Goal: Task Accomplishment & Management: Manage account settings

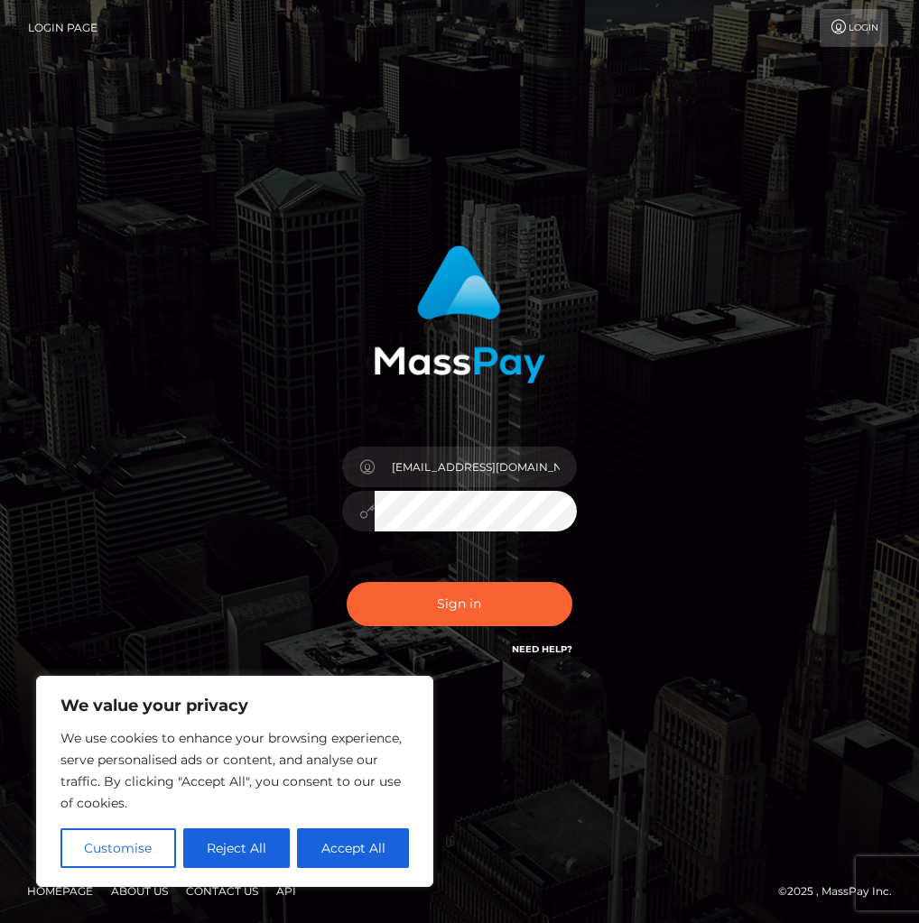
type input "[EMAIL_ADDRESS][DOMAIN_NAME]"
click at [347, 582] on button "Sign in" at bounding box center [460, 604] width 226 height 44
click at [356, 517] on div at bounding box center [358, 511] width 32 height 41
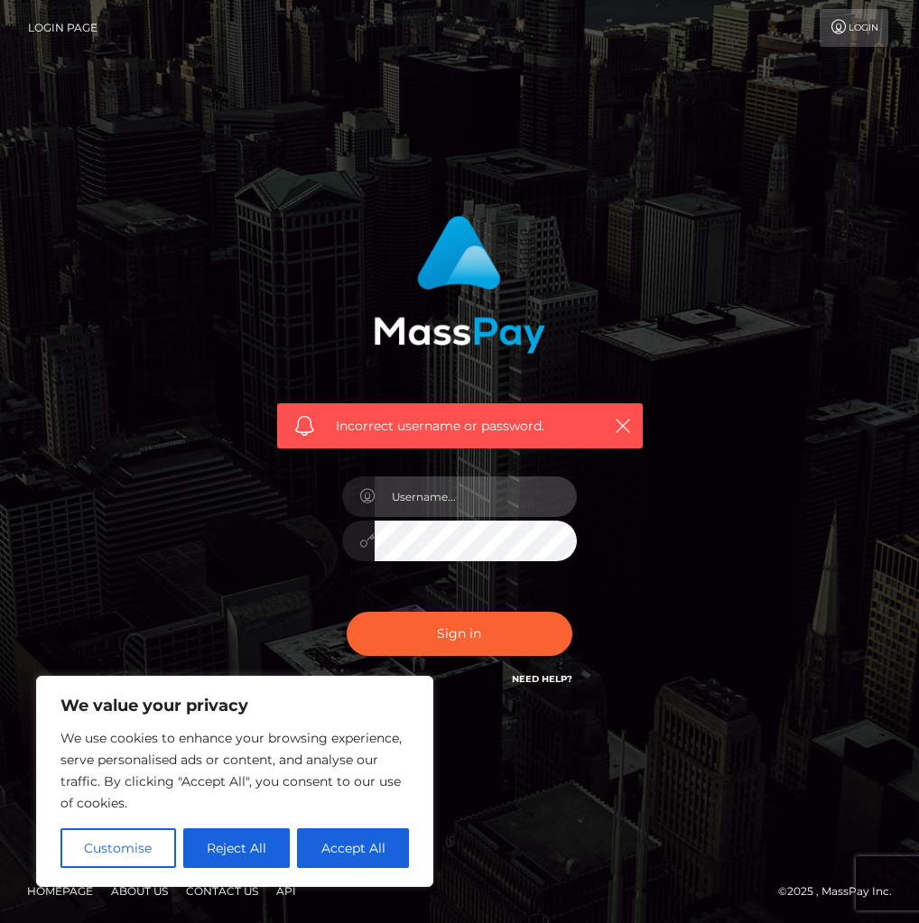
click at [437, 495] on input "text" at bounding box center [476, 497] width 202 height 41
type input "[EMAIL_ADDRESS][DOMAIN_NAME]"
click at [347, 612] on button "Sign in" at bounding box center [460, 634] width 226 height 44
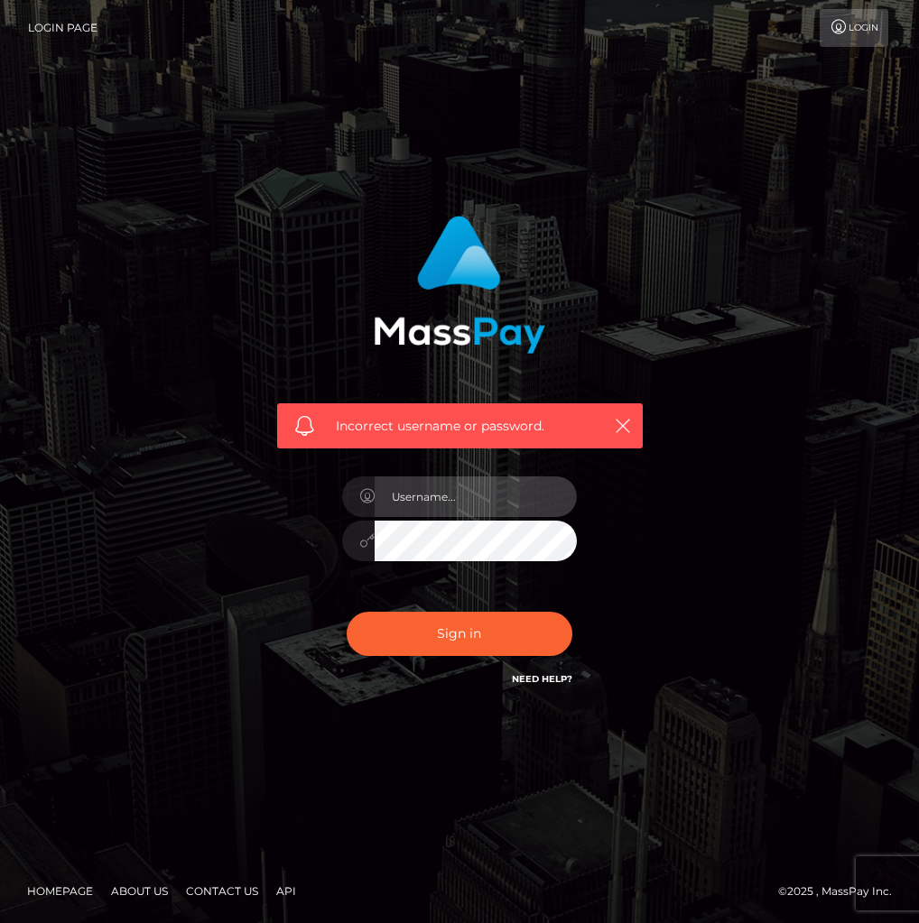
click at [448, 505] on input "text" at bounding box center [476, 497] width 202 height 41
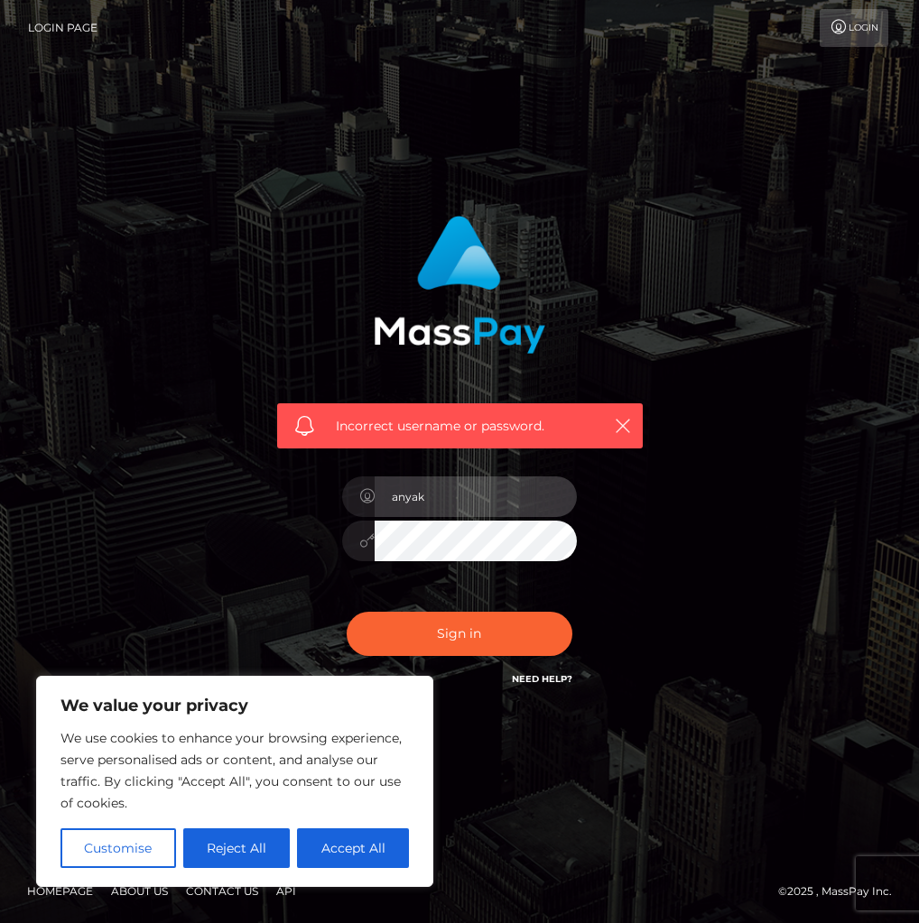
click at [418, 497] on input "anyak" at bounding box center [476, 497] width 202 height 41
drag, startPoint x: 463, startPoint y: 498, endPoint x: 324, endPoint y: 495, distance: 139.0
click at [324, 495] on div "Incorrect username or password. anyak" at bounding box center [460, 452] width 393 height 501
paste input "rickaya2.0@gmail.com"
type input "anyakrickaya2.0@gmail.com"
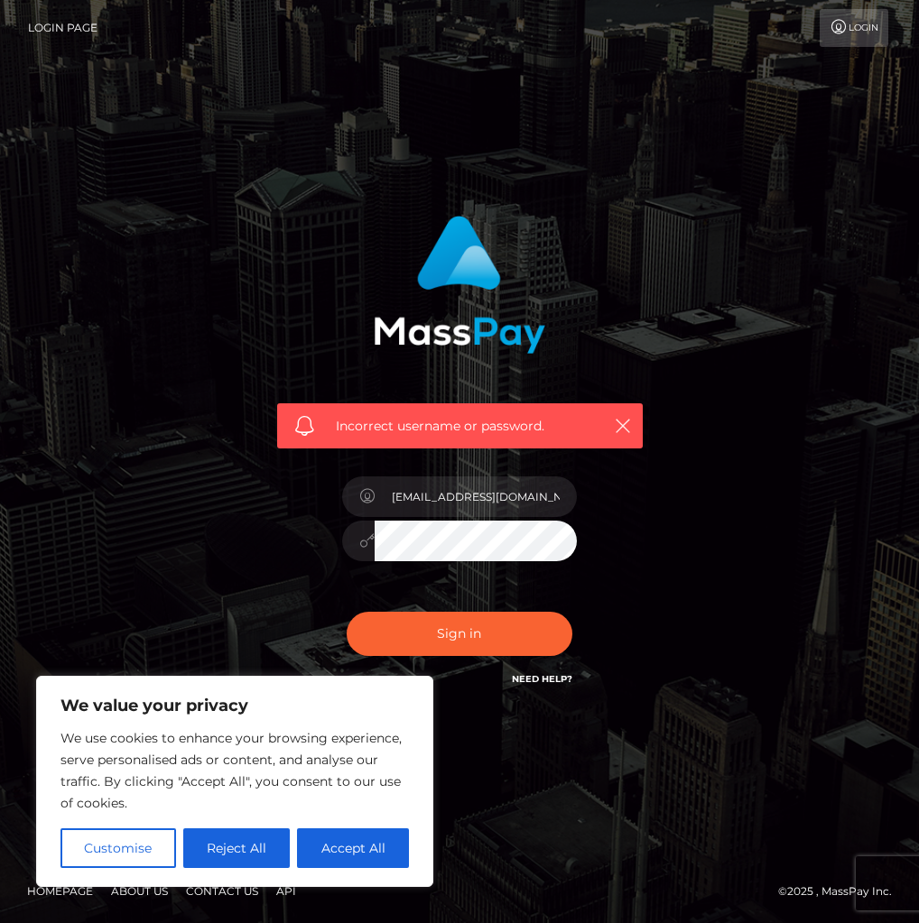
click at [347, 612] on button "Sign in" at bounding box center [460, 634] width 226 height 44
click at [567, 677] on link "Need Help?" at bounding box center [542, 679] width 60 height 12
click at [339, 844] on button "Accept All" at bounding box center [353, 849] width 112 height 40
checkbox input "true"
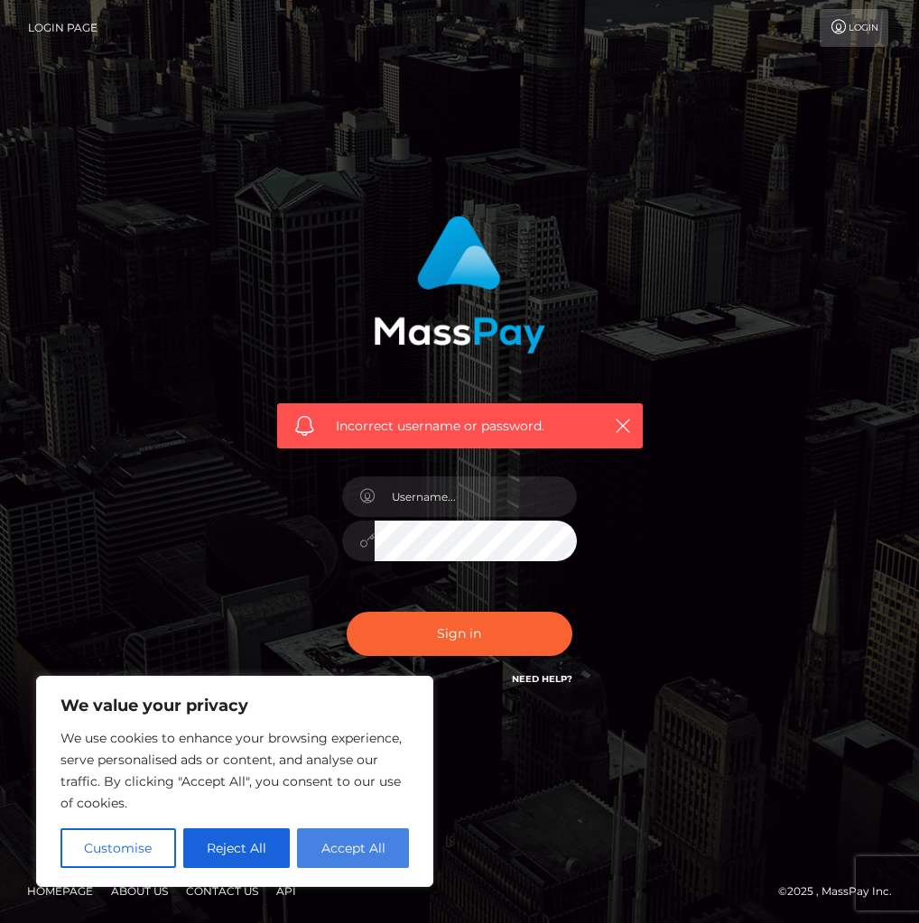
checkbox input "true"
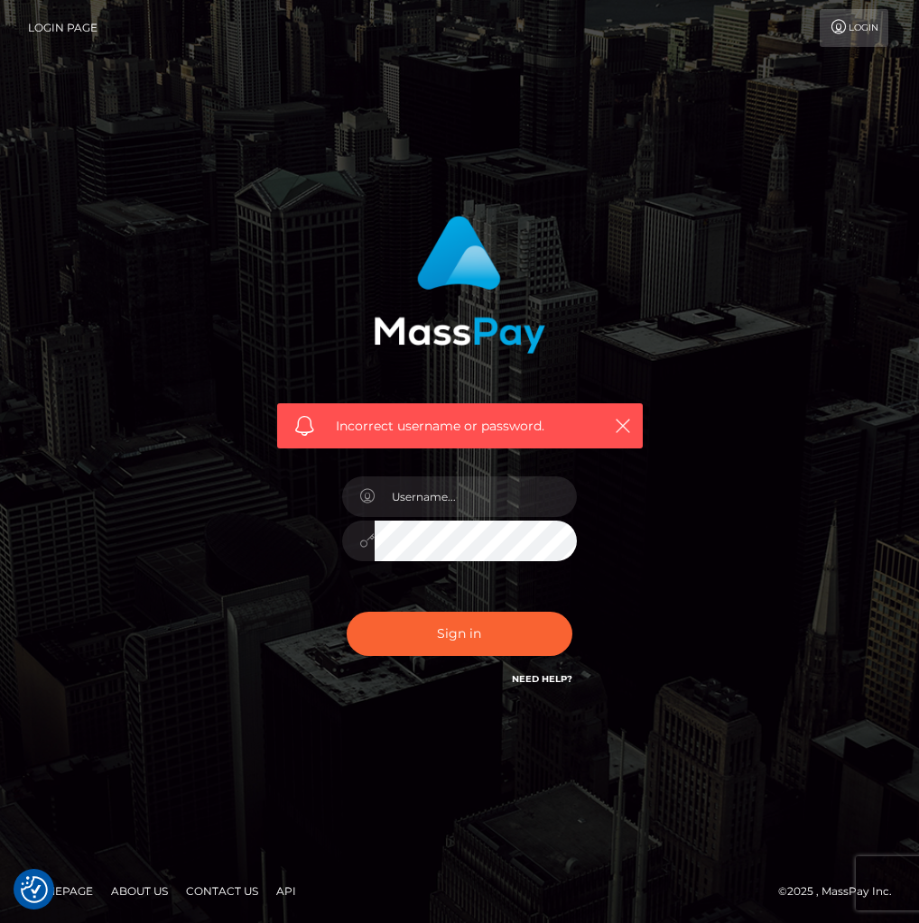
click at [552, 675] on link "Need Help?" at bounding box center [542, 679] width 60 height 12
click at [554, 675] on link "Need Help?" at bounding box center [542, 679] width 60 height 12
click at [619, 419] on icon "button" at bounding box center [623, 426] width 18 height 18
click at [67, 24] on link "Login Page" at bounding box center [62, 28] width 69 height 38
